Goal: Check status: Check status

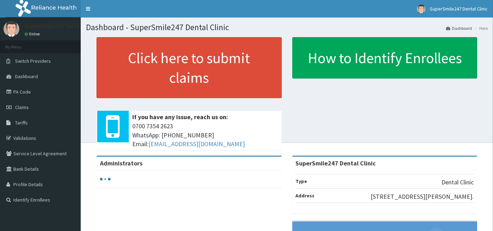
click at [26, 109] on span "Claims" at bounding box center [22, 107] width 14 height 6
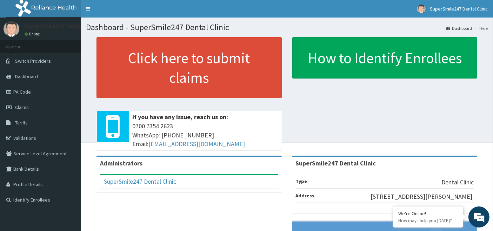
click at [25, 104] on span "Claims" at bounding box center [22, 107] width 14 height 6
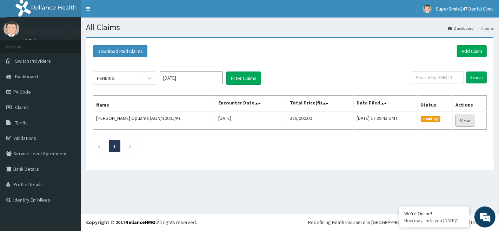
click at [465, 120] on link "View" at bounding box center [464, 121] width 19 height 12
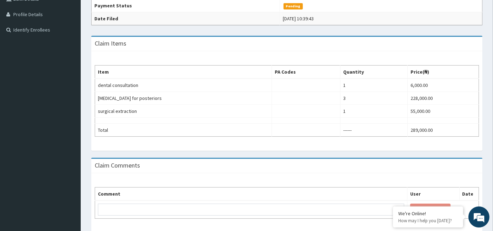
scroll to position [171, 0]
